Goal: Communication & Community: Share content

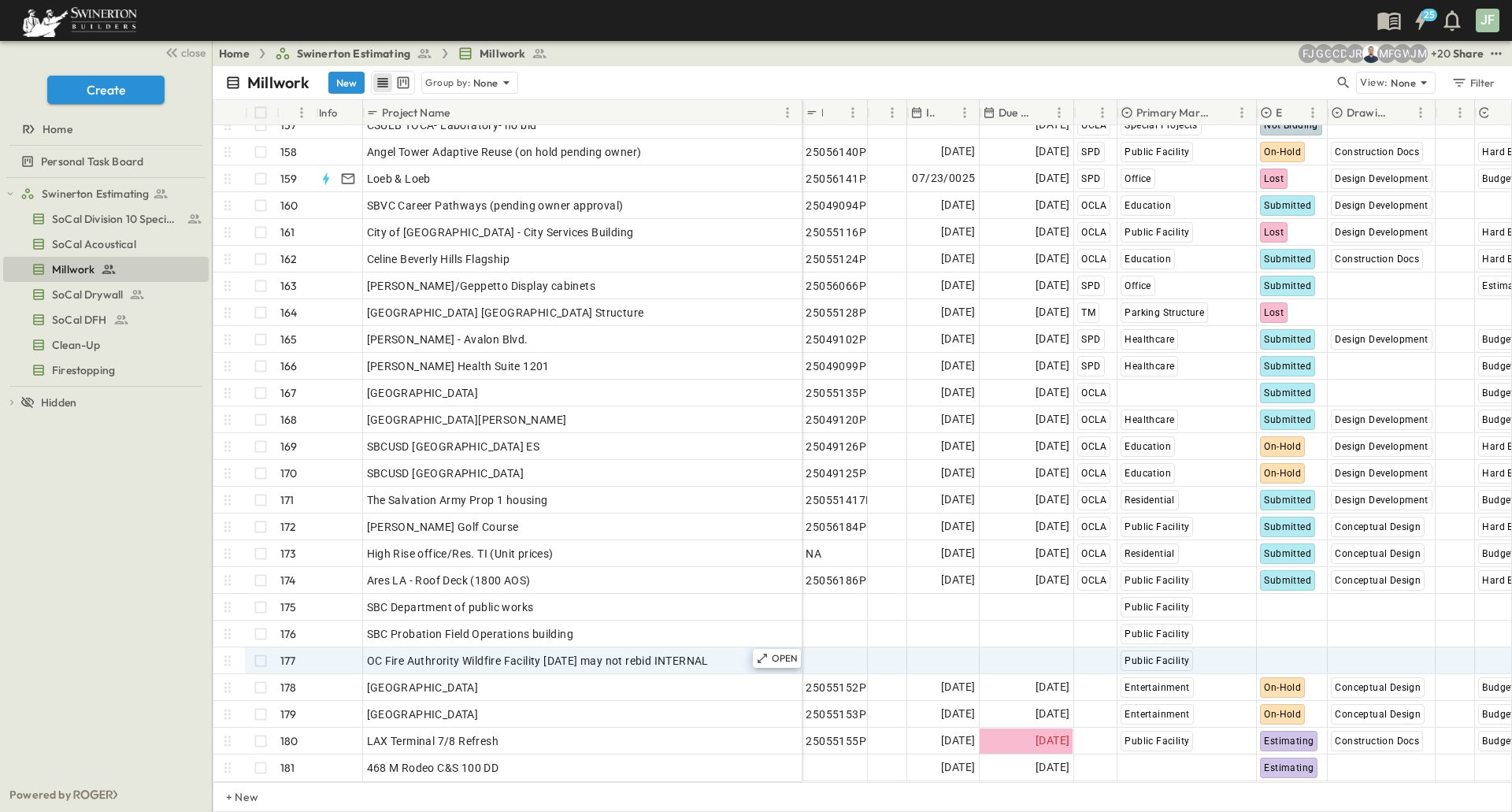
scroll to position [4202, 0]
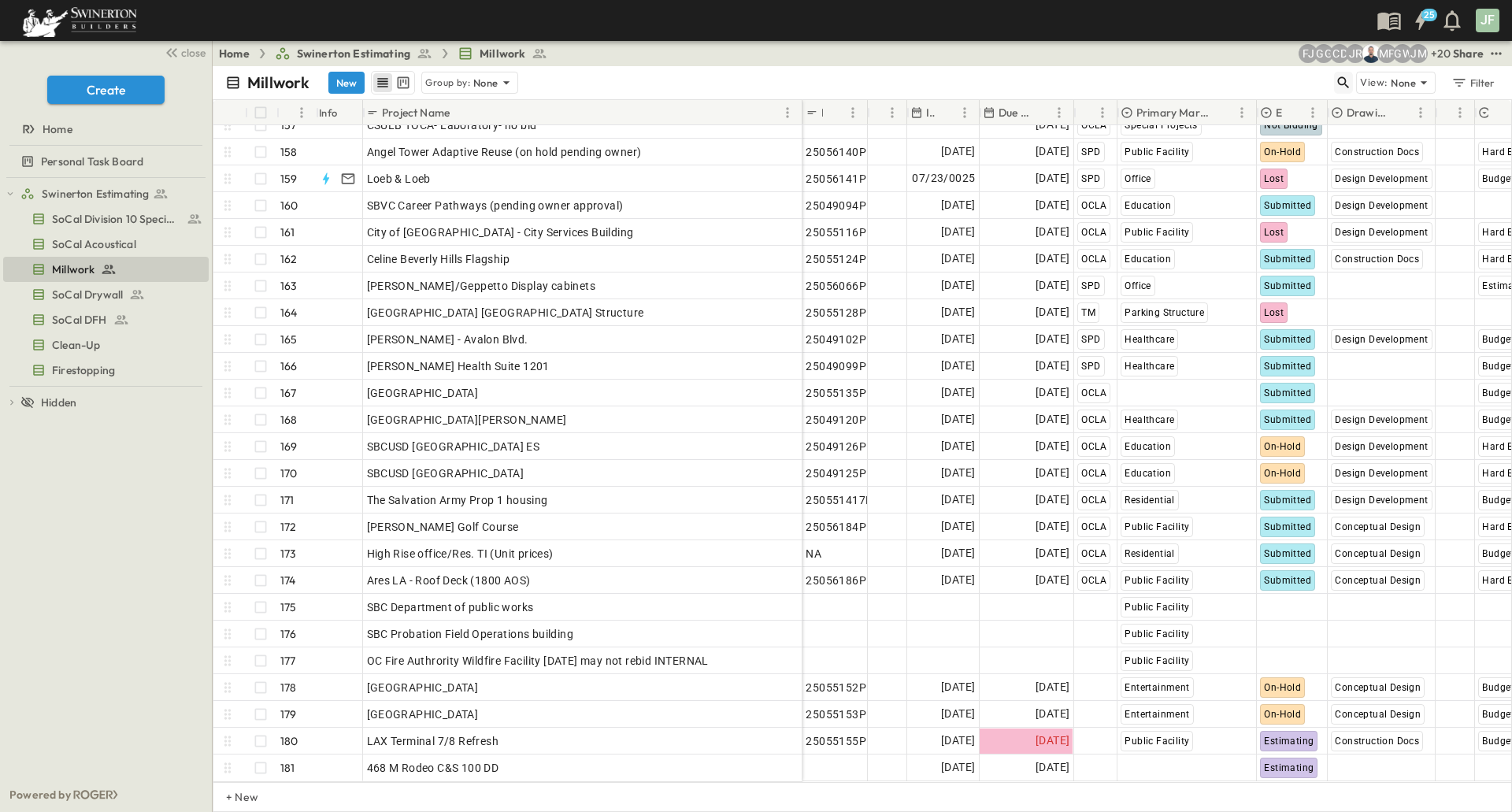
click at [1353, 84] on button "button" at bounding box center [1343, 82] width 19 height 22
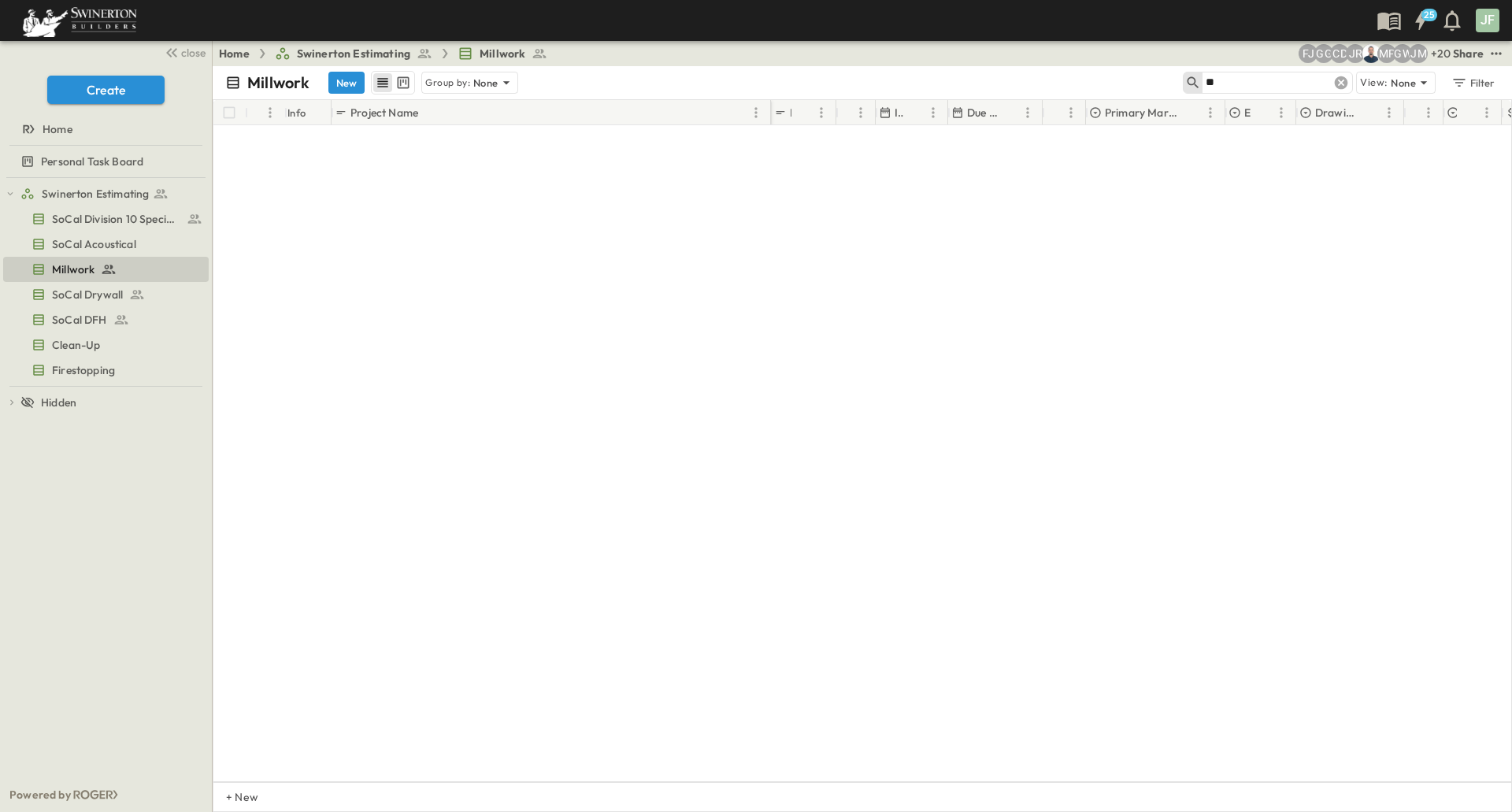
scroll to position [0, 0]
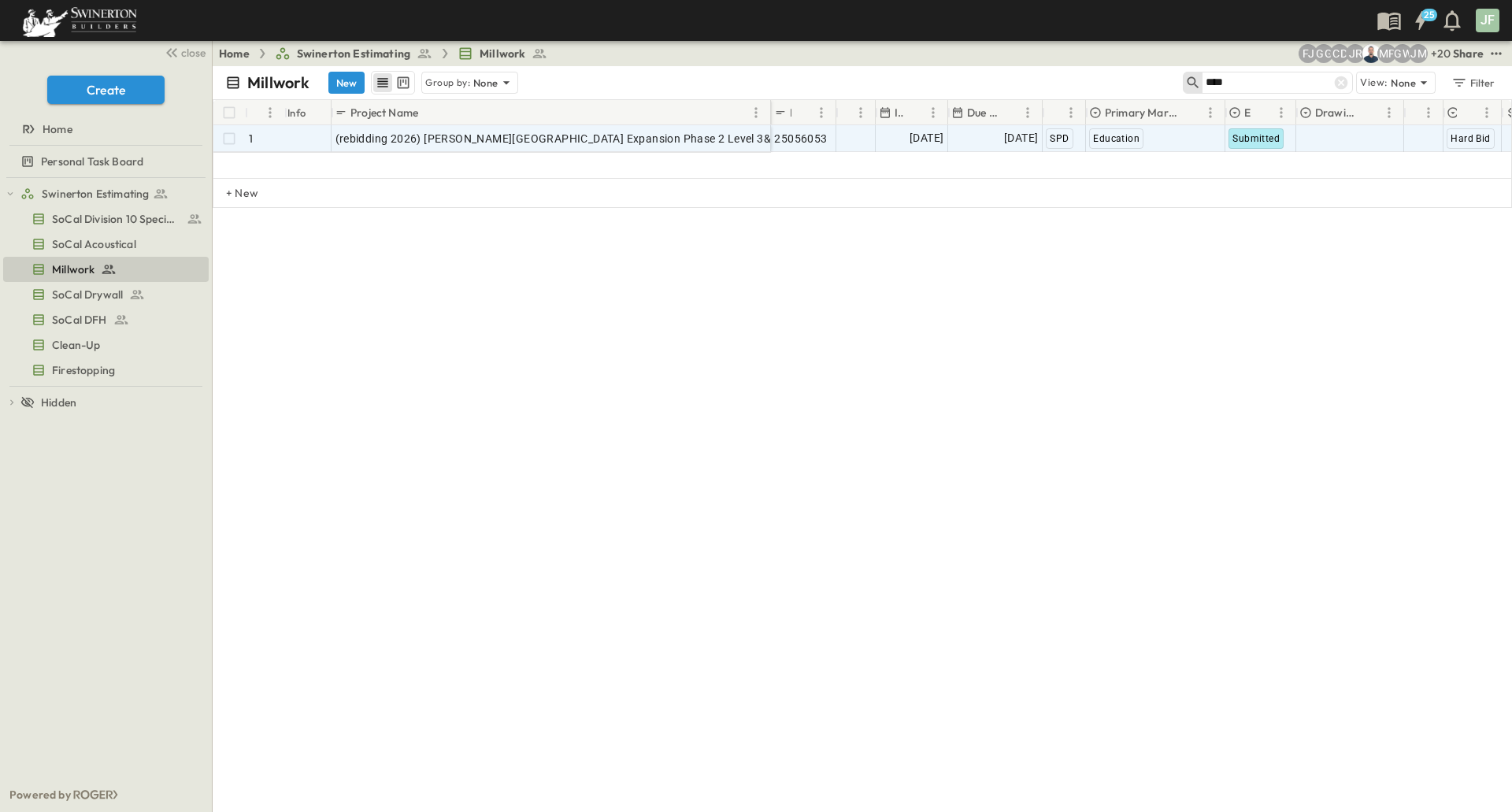
type input "****"
click at [938, 135] on span "[DATE]" at bounding box center [927, 138] width 34 height 19
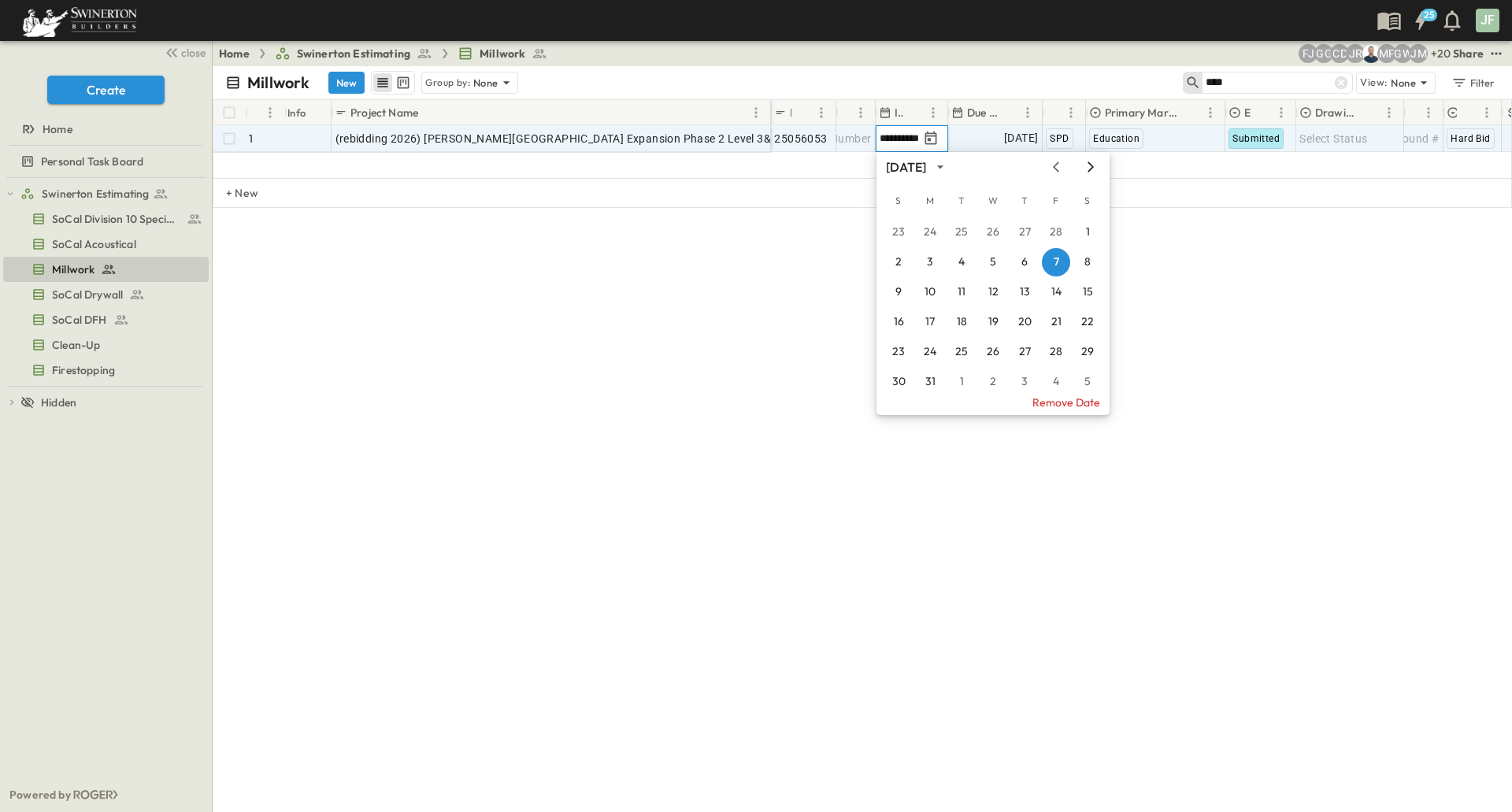
click at [1088, 165] on icon "Next month" at bounding box center [1090, 167] width 19 height 12
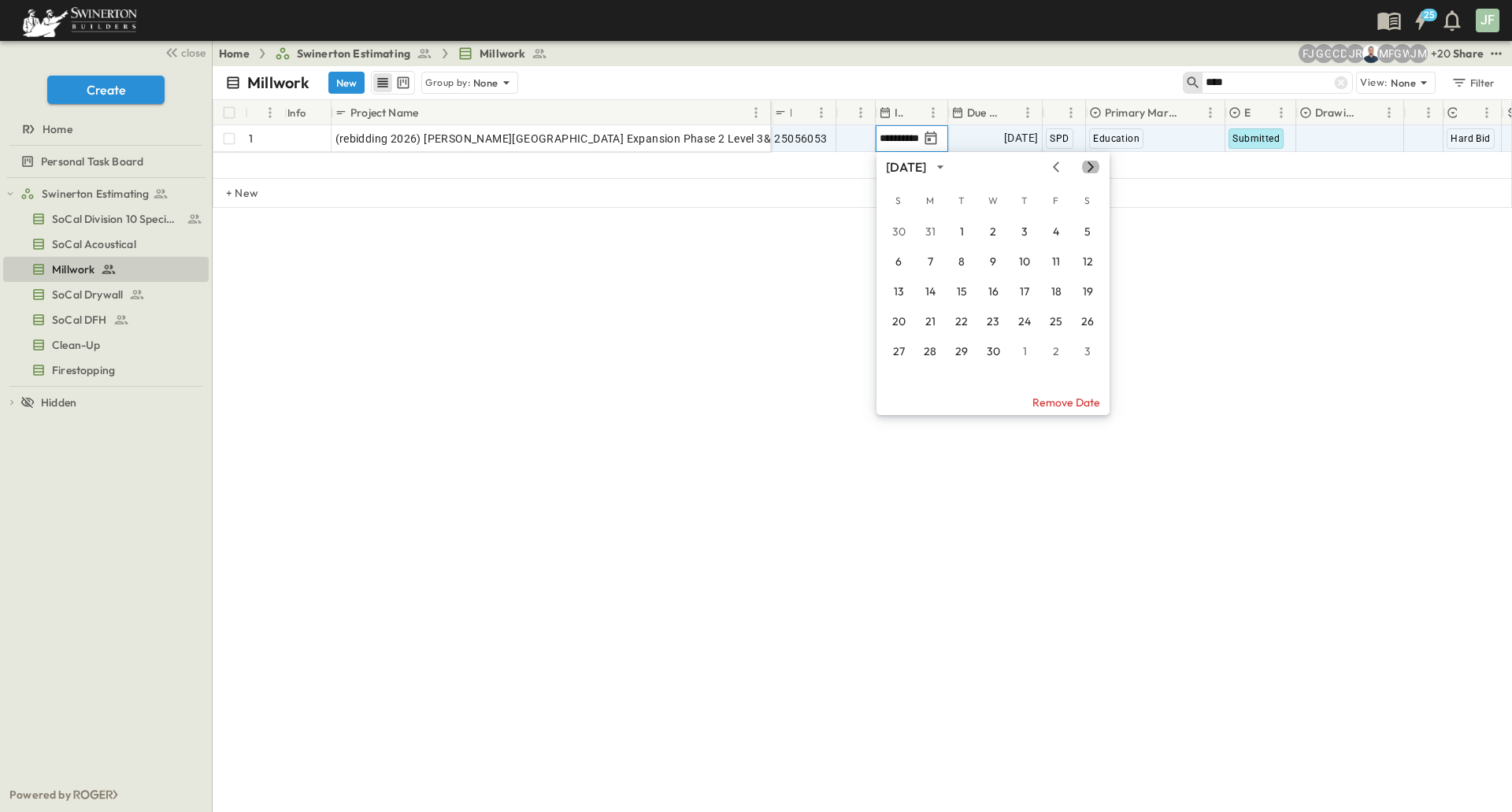
click at [1088, 165] on icon "Next month" at bounding box center [1090, 167] width 19 height 12
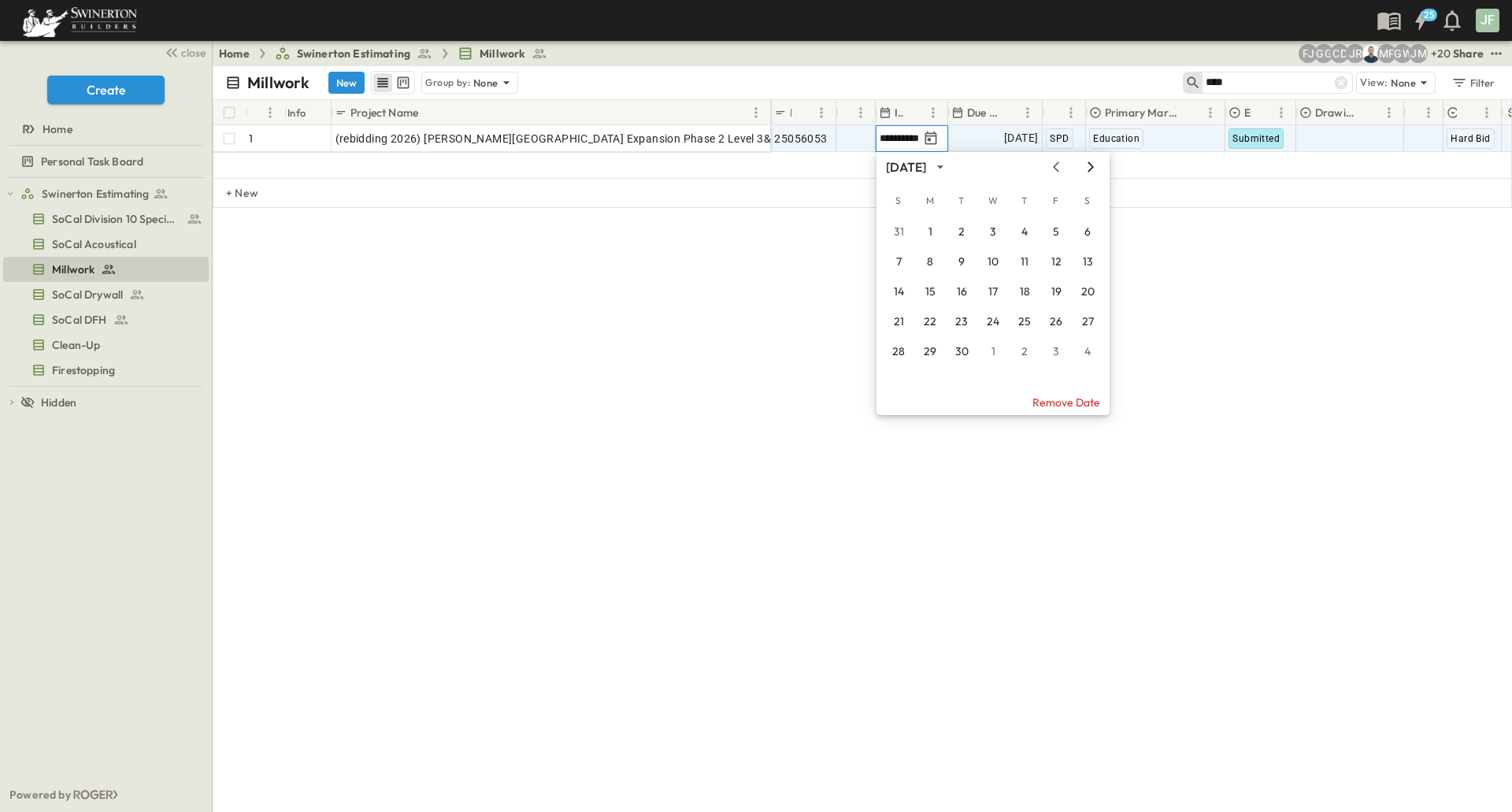
click at [1093, 169] on icon "Next month" at bounding box center [1090, 167] width 19 height 12
click at [997, 289] on button "15" at bounding box center [993, 292] width 28 height 28
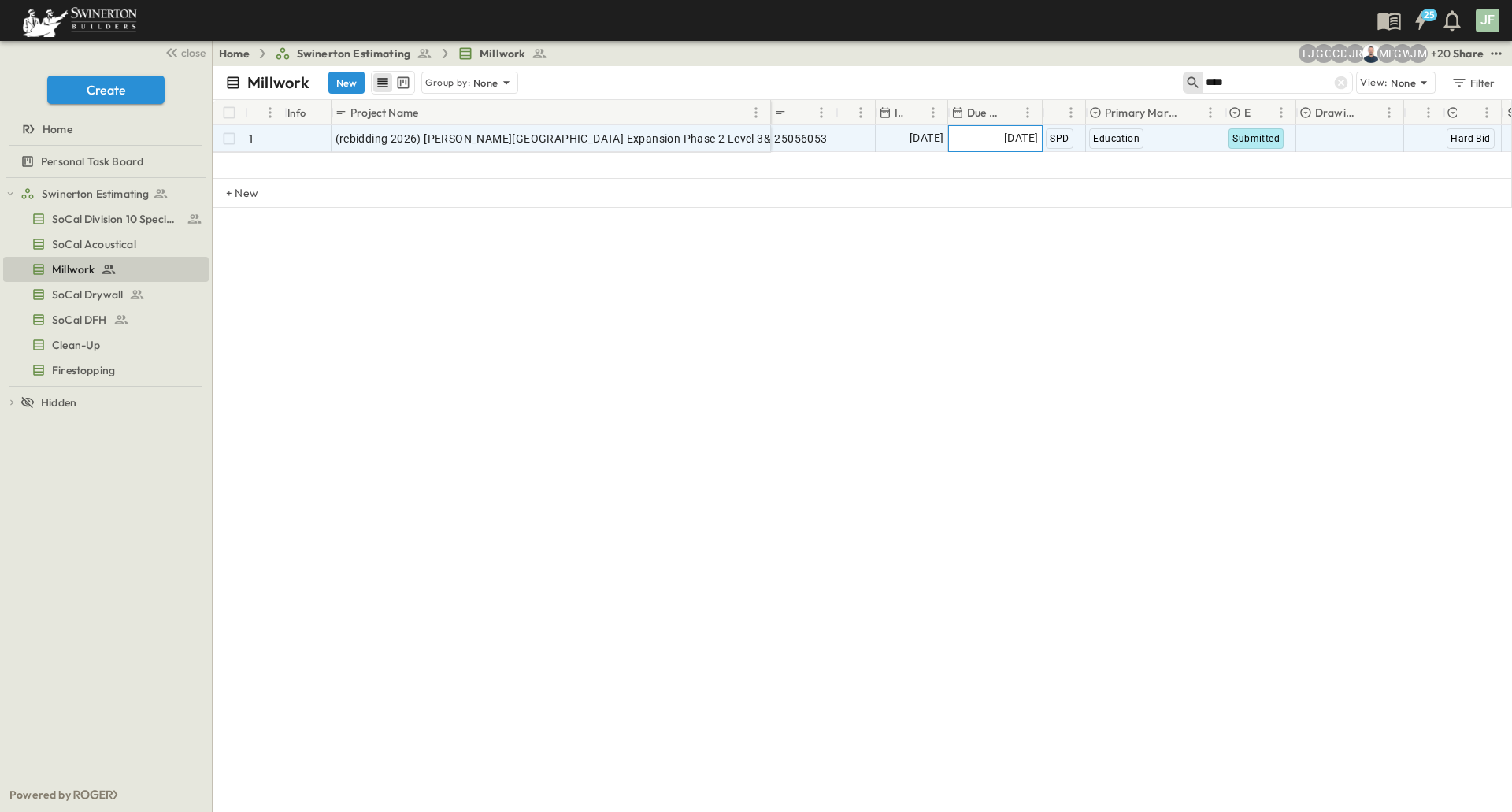
click at [1013, 141] on span "[DATE]" at bounding box center [1021, 138] width 34 height 19
click at [1162, 162] on icon "Next month" at bounding box center [1162, 167] width 19 height 12
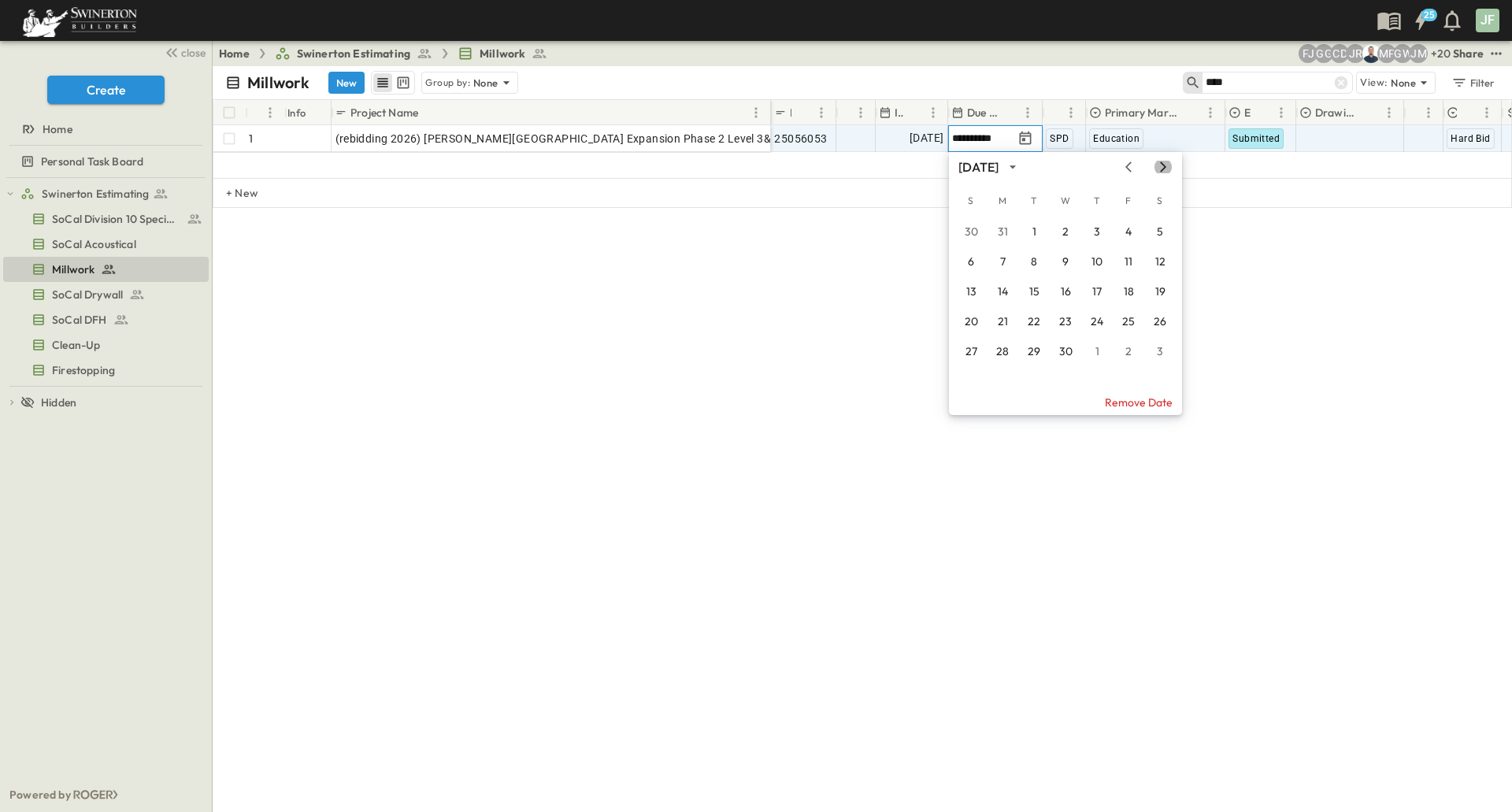
click at [1162, 162] on icon "Next month" at bounding box center [1162, 167] width 19 height 12
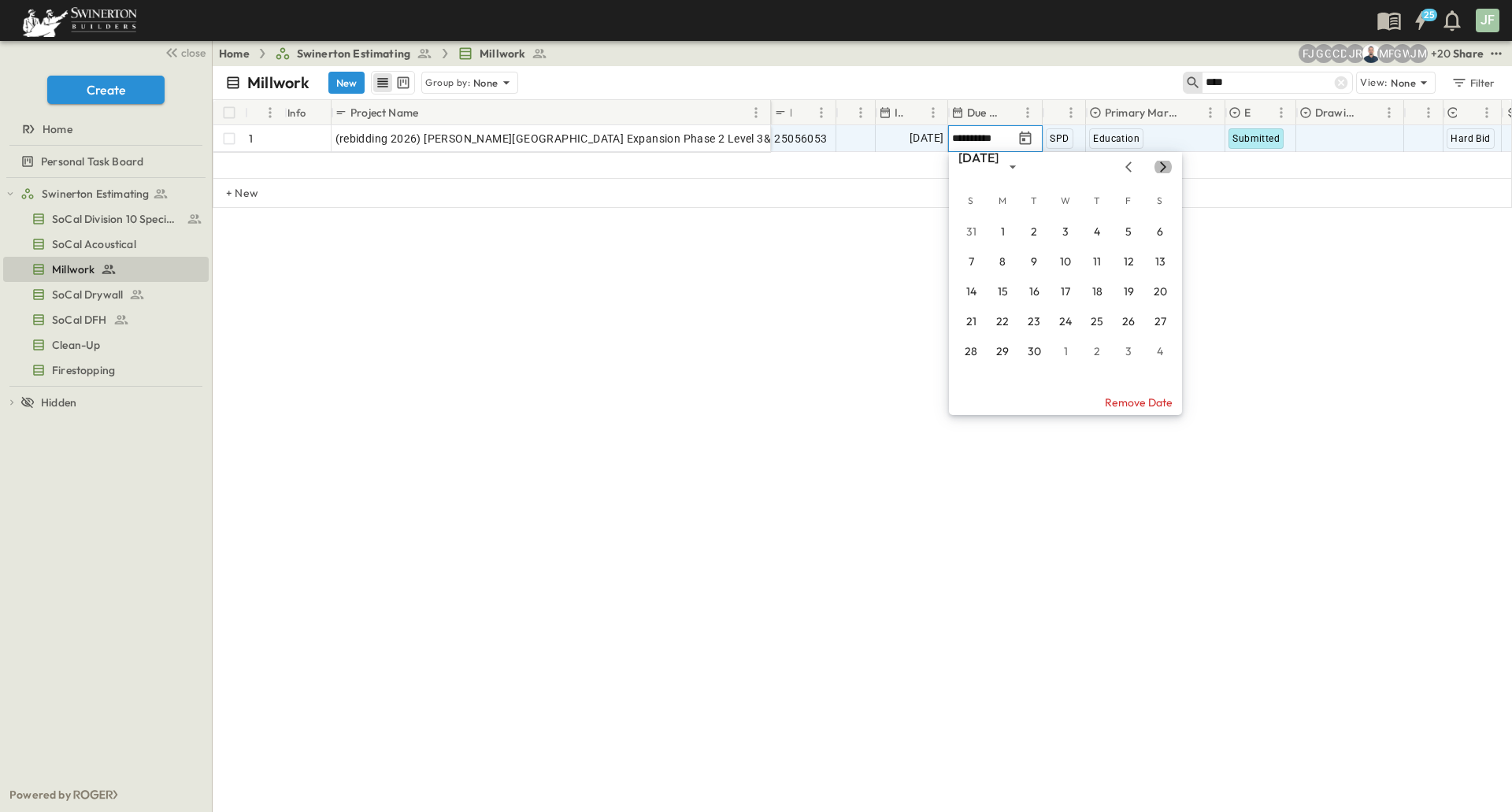
click at [1162, 162] on icon "Next month" at bounding box center [1162, 167] width 19 height 12
click at [1125, 322] on button "24" at bounding box center [1128, 322] width 28 height 28
